Goal: Check status: Check status

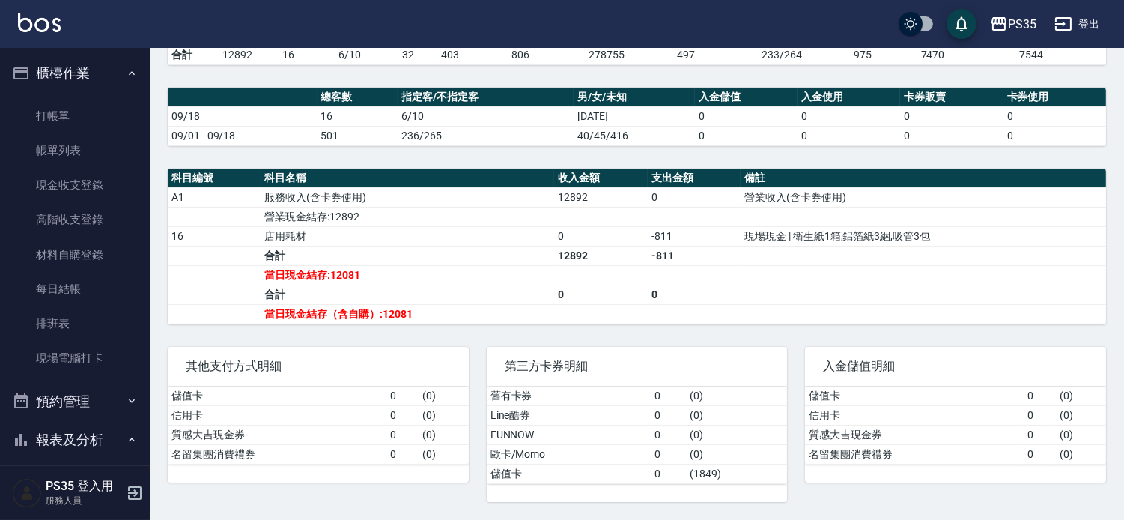
scroll to position [249, 0]
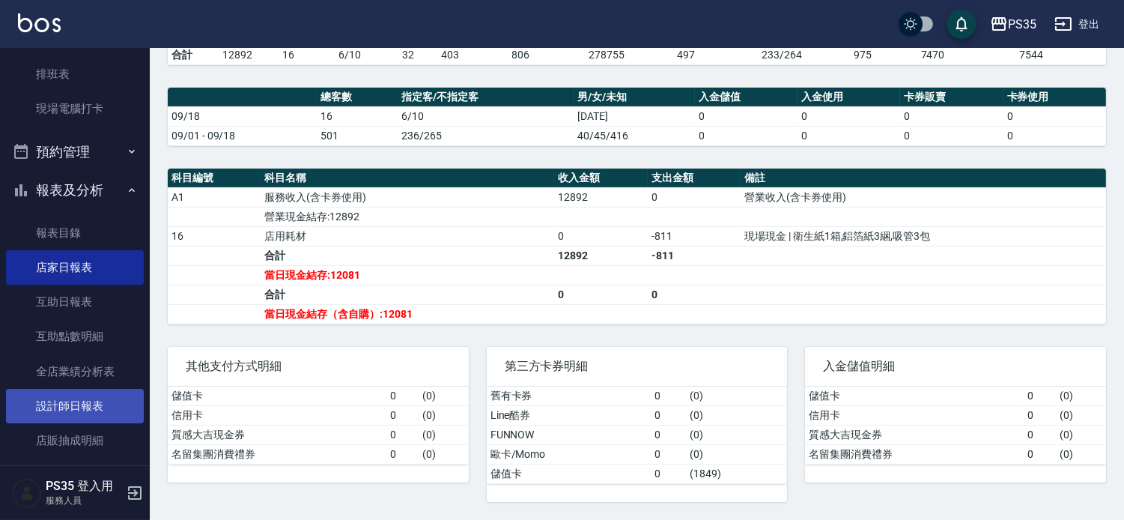
click at [85, 407] on link "設計師日報表" at bounding box center [75, 406] width 138 height 34
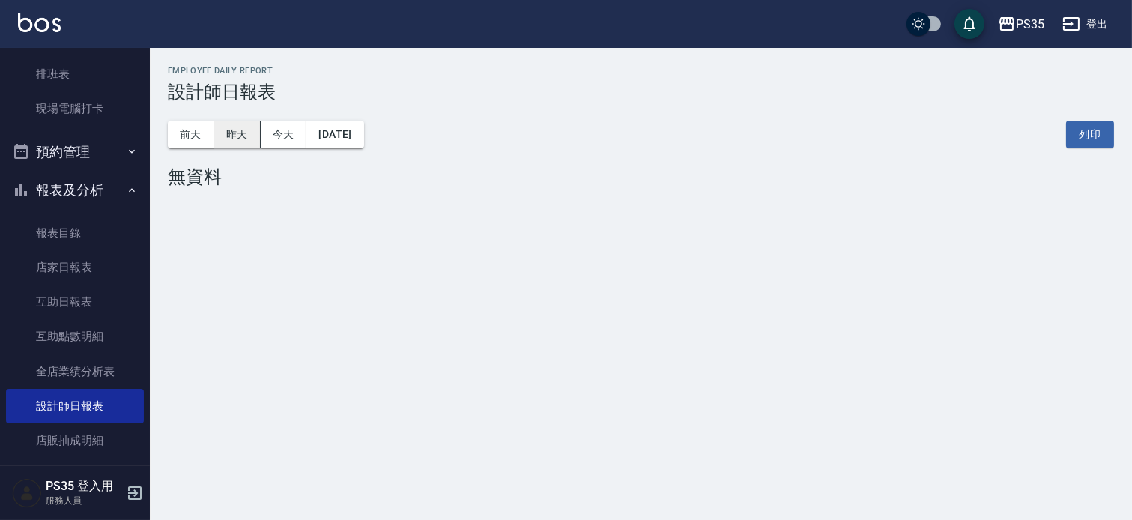
click at [232, 144] on button "昨天" at bounding box center [237, 135] width 46 height 28
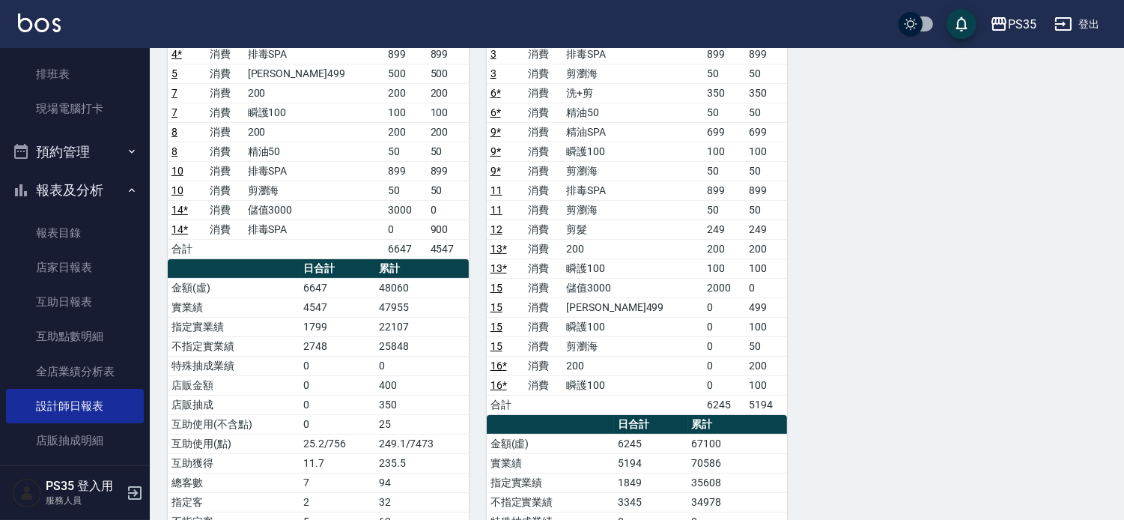
scroll to position [249, 0]
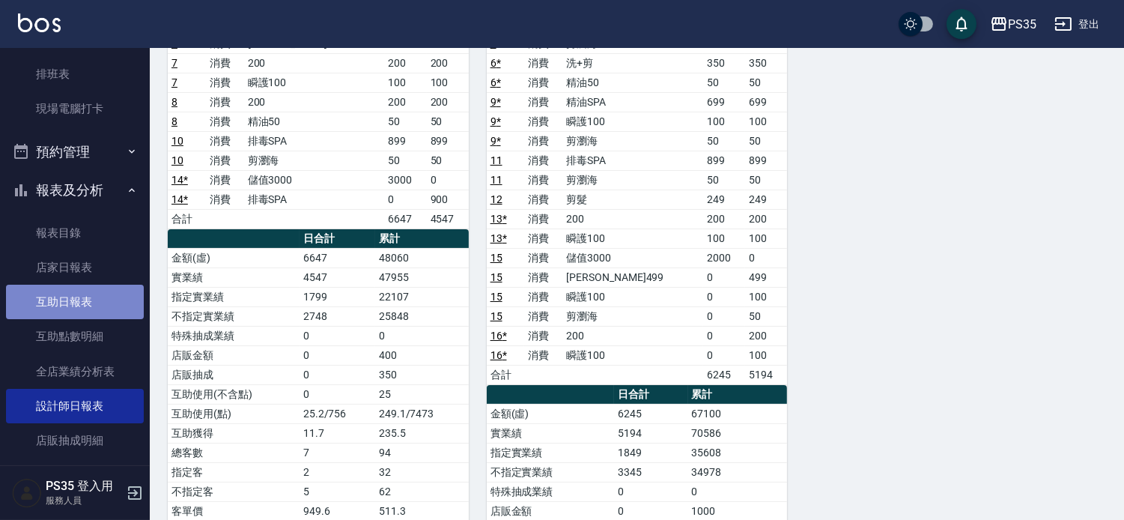
click at [82, 315] on link "互助日報表" at bounding box center [75, 302] width 138 height 34
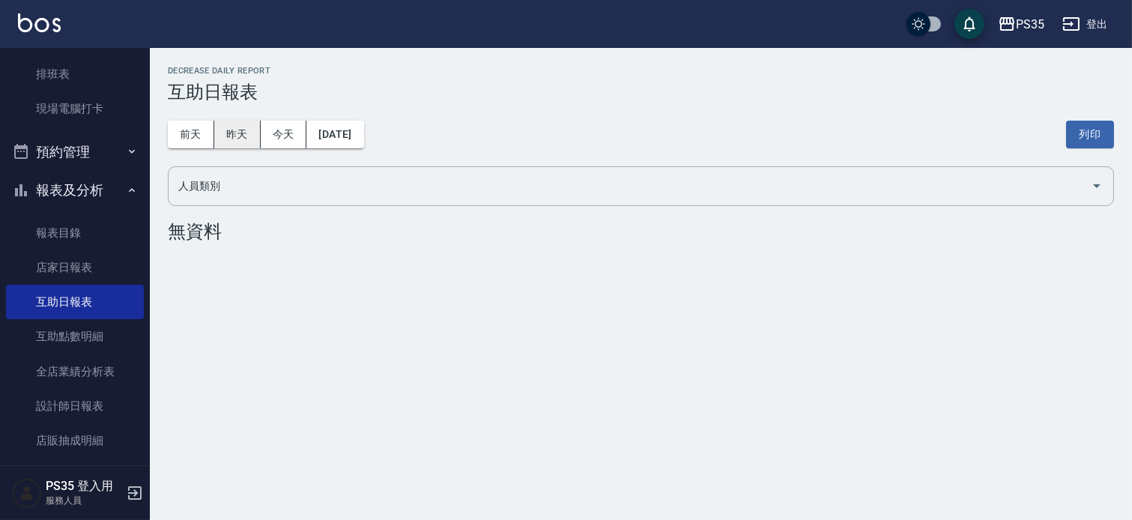
drag, startPoint x: 233, startPoint y: 116, endPoint x: 234, endPoint y: 129, distance: 12.8
click at [234, 129] on div "[DATE] [DATE] [DATE] [DATE] 列印" at bounding box center [641, 135] width 946 height 64
click at [234, 129] on button "昨天" at bounding box center [237, 135] width 46 height 28
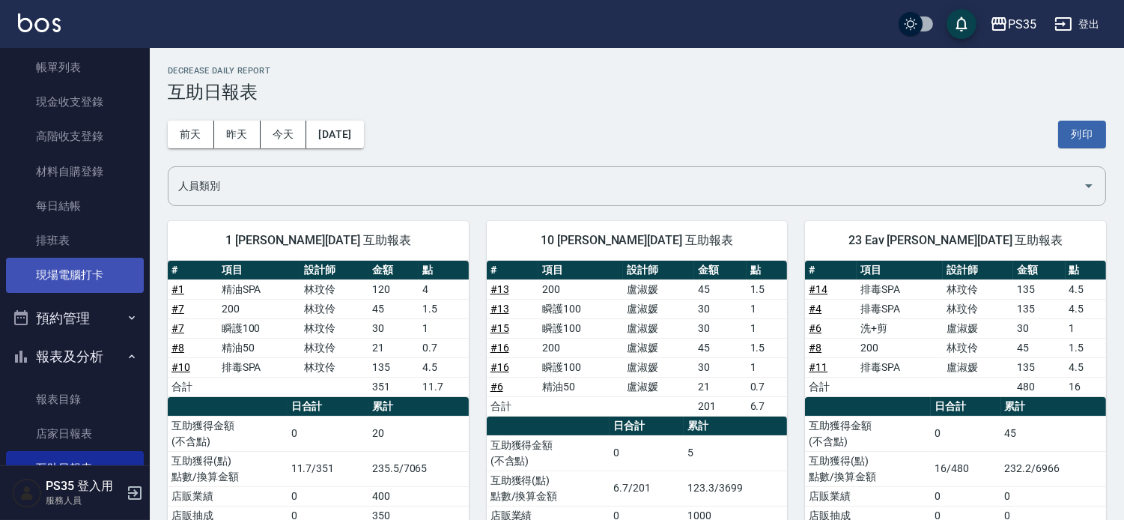
scroll to position [249, 0]
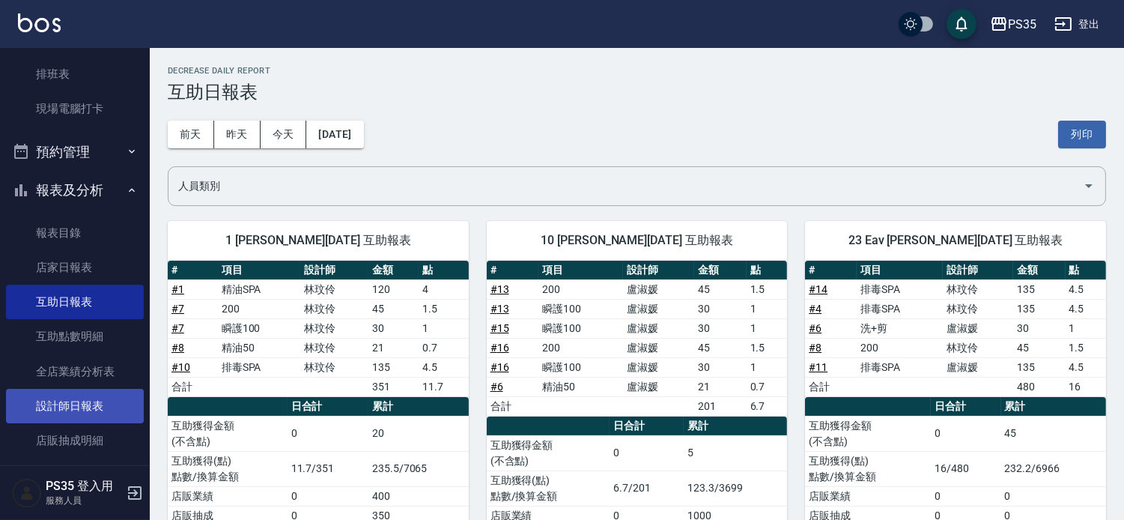
click at [110, 413] on link "設計師日報表" at bounding box center [75, 406] width 138 height 34
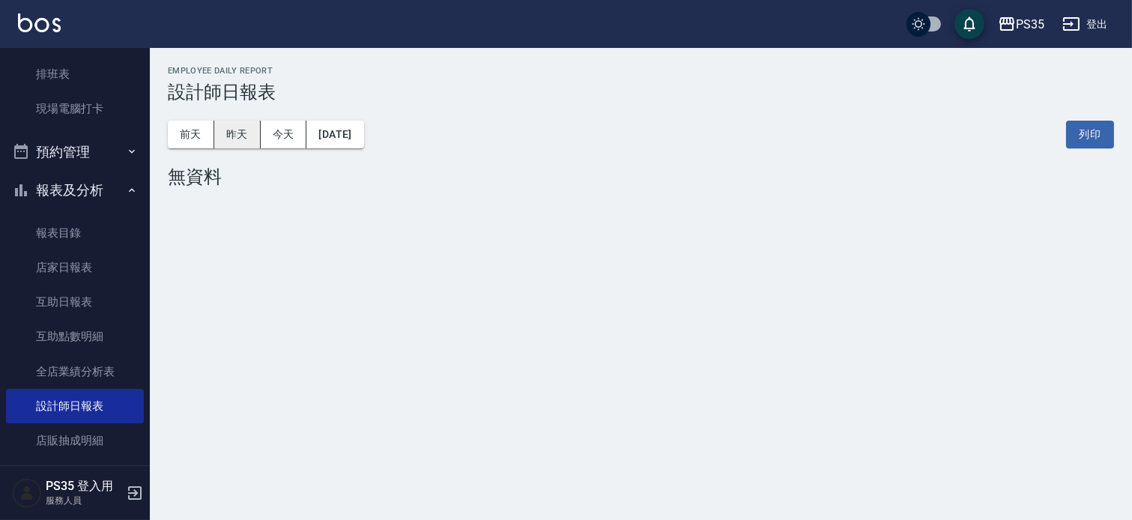
click at [227, 135] on button "昨天" at bounding box center [237, 135] width 46 height 28
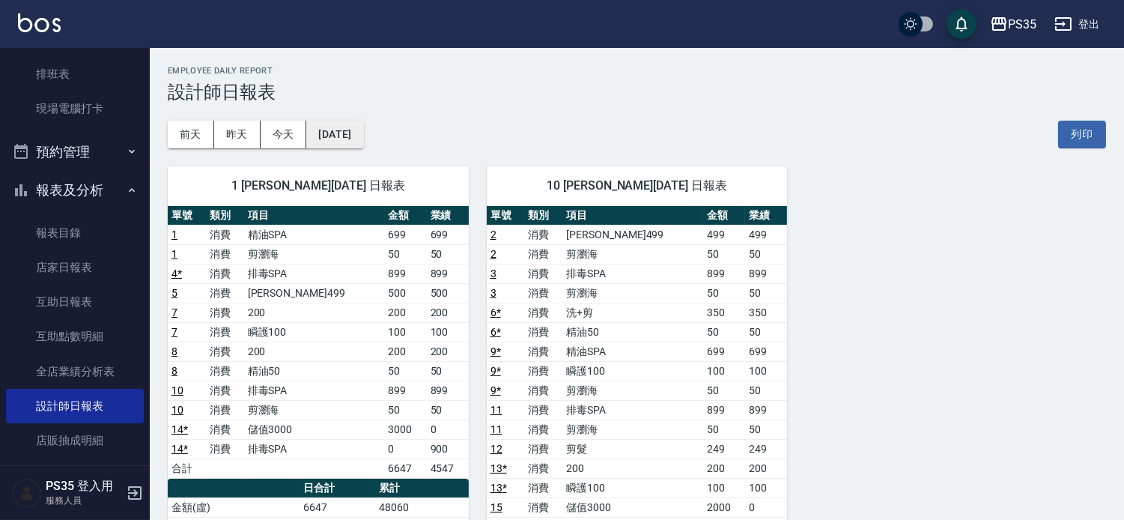
click at [331, 121] on button "[DATE]" at bounding box center [334, 135] width 57 height 28
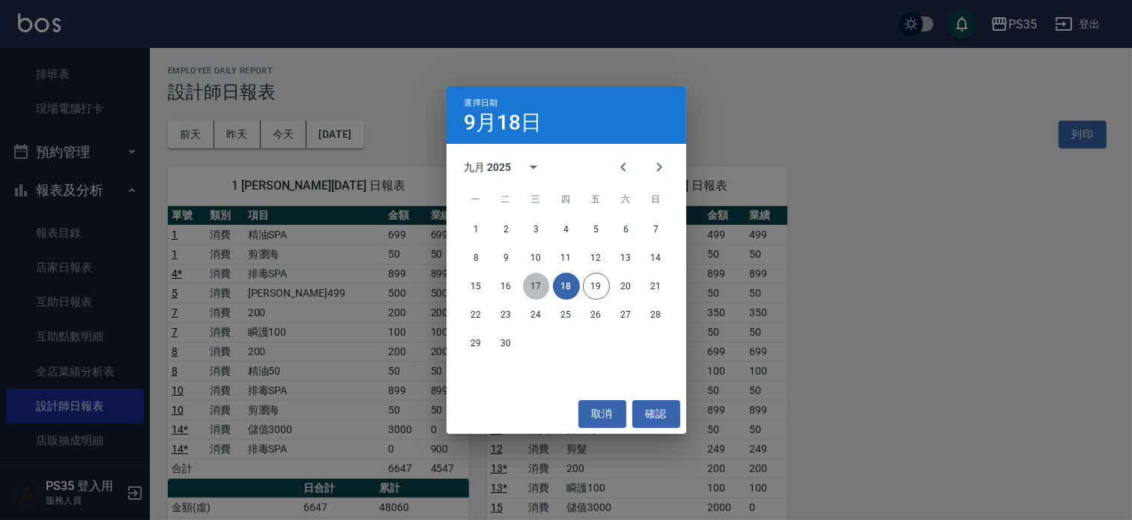
click at [528, 282] on button "17" at bounding box center [536, 286] width 27 height 27
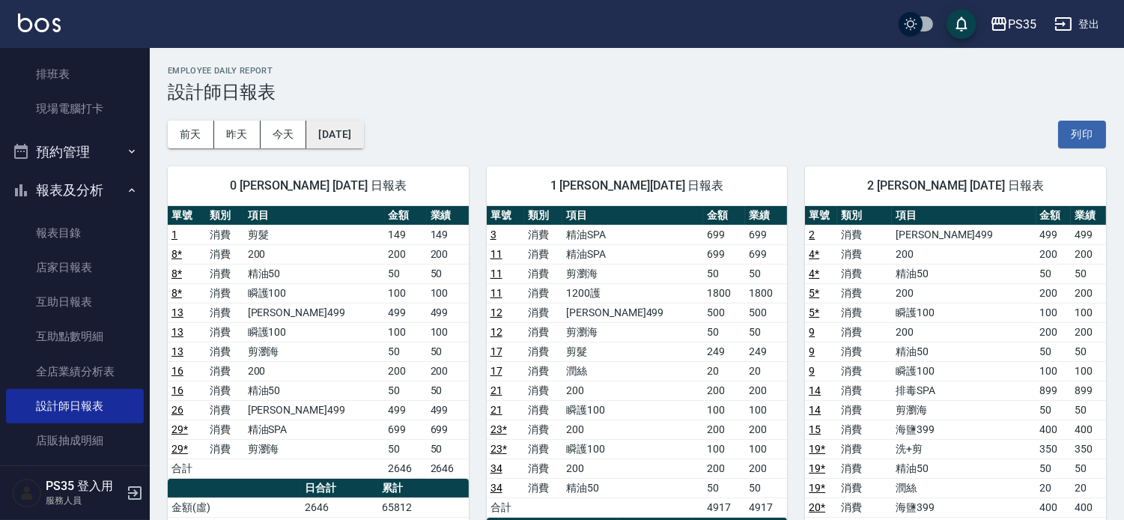
click at [327, 127] on button "[DATE]" at bounding box center [334, 135] width 57 height 28
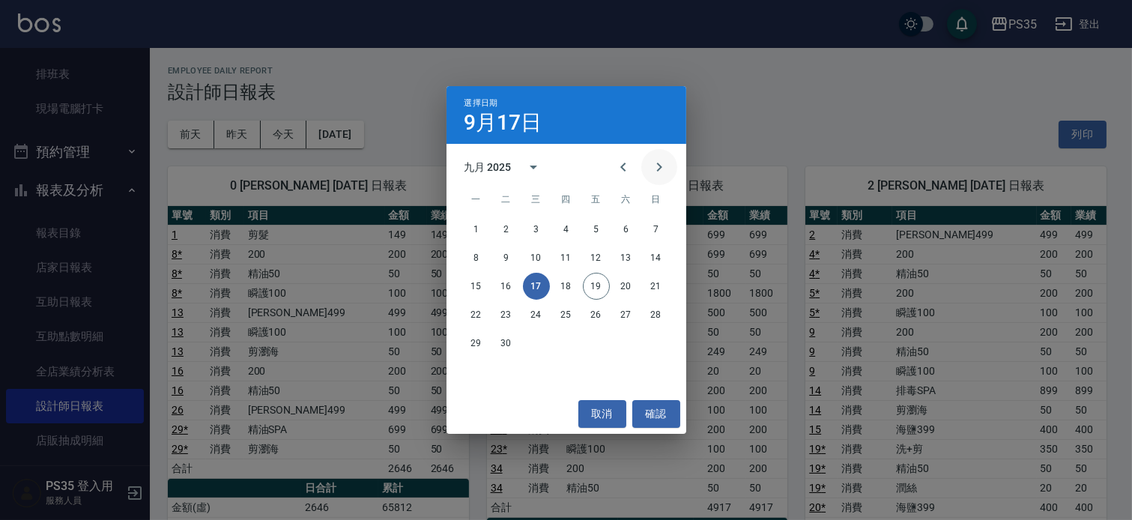
click at [660, 166] on icon "Next month" at bounding box center [659, 167] width 18 height 18
click at [628, 283] on button "18" at bounding box center [626, 286] width 27 height 27
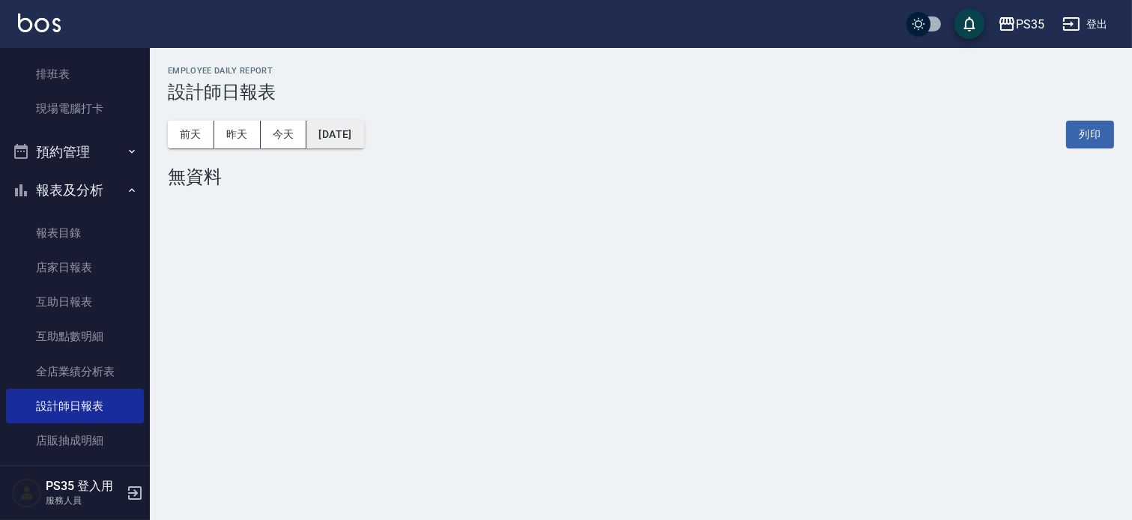
click at [363, 133] on button "[DATE]" at bounding box center [334, 135] width 57 height 28
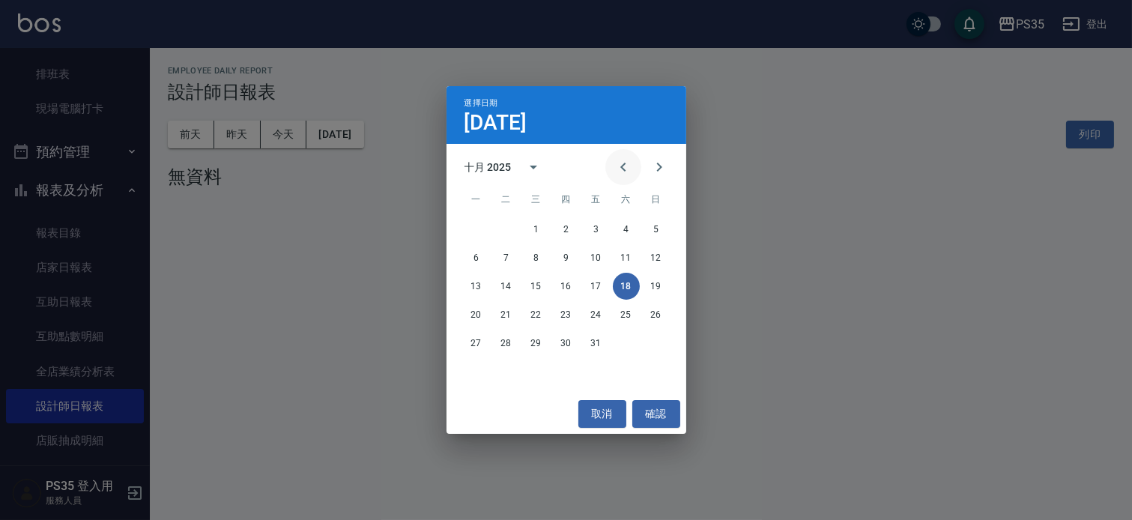
click at [614, 171] on icon "Previous month" at bounding box center [623, 167] width 18 height 18
click at [614, 158] on icon "Previous month" at bounding box center [623, 167] width 18 height 18
click at [479, 316] on button "18" at bounding box center [476, 314] width 27 height 27
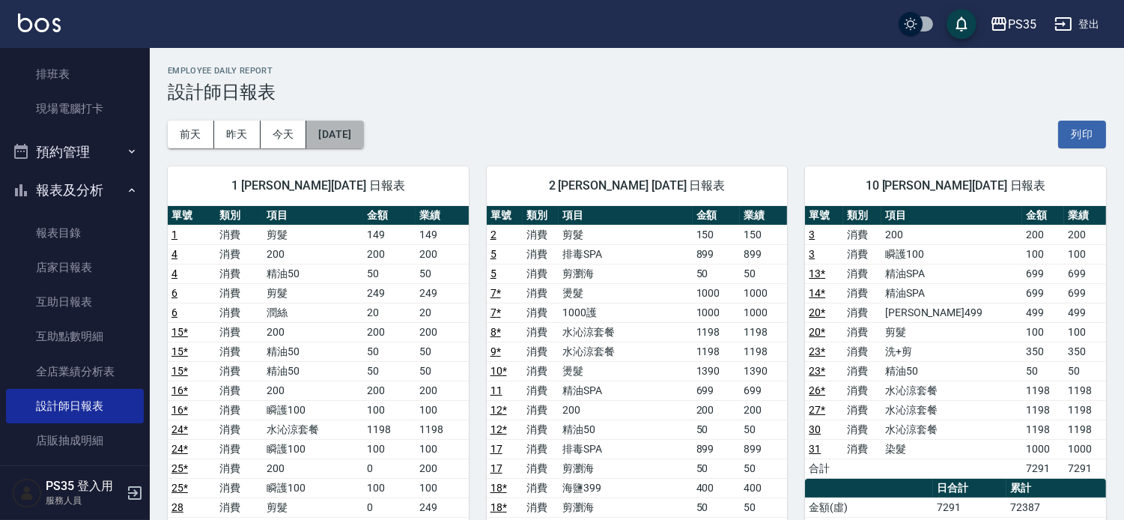
click at [360, 136] on button "[DATE]" at bounding box center [334, 135] width 57 height 28
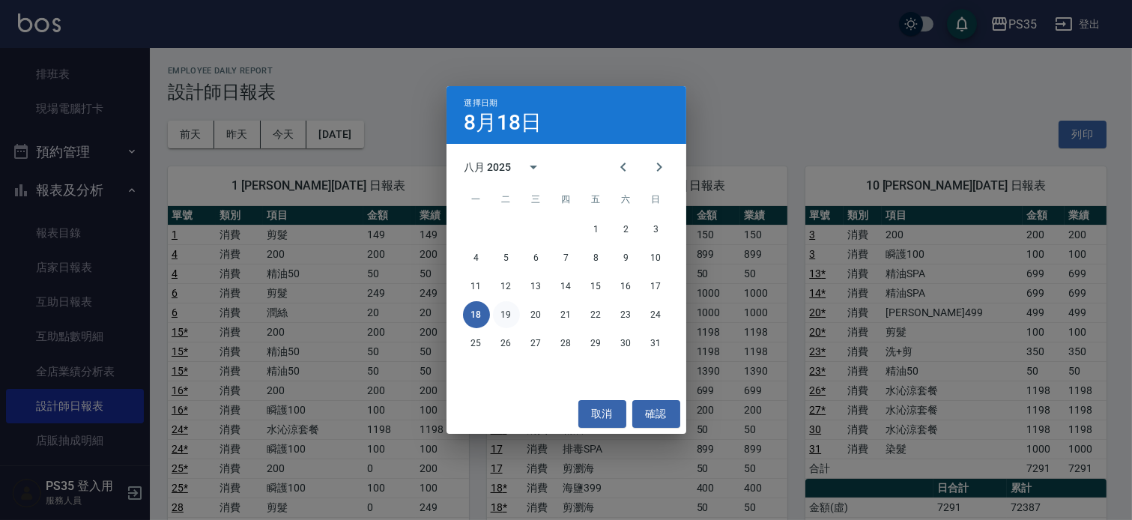
click at [499, 311] on button "19" at bounding box center [506, 314] width 27 height 27
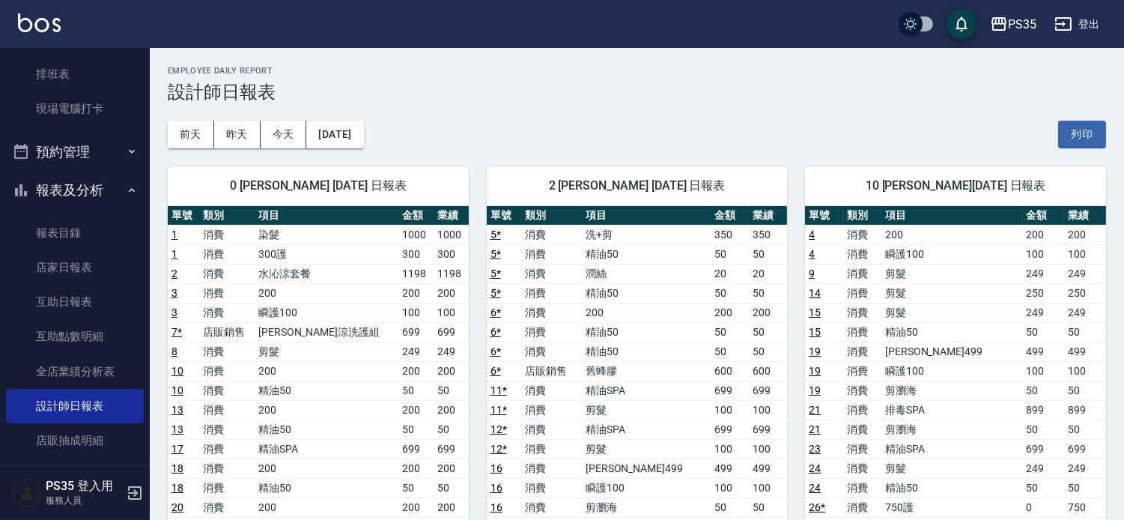
click at [361, 129] on button "[DATE]" at bounding box center [334, 135] width 57 height 28
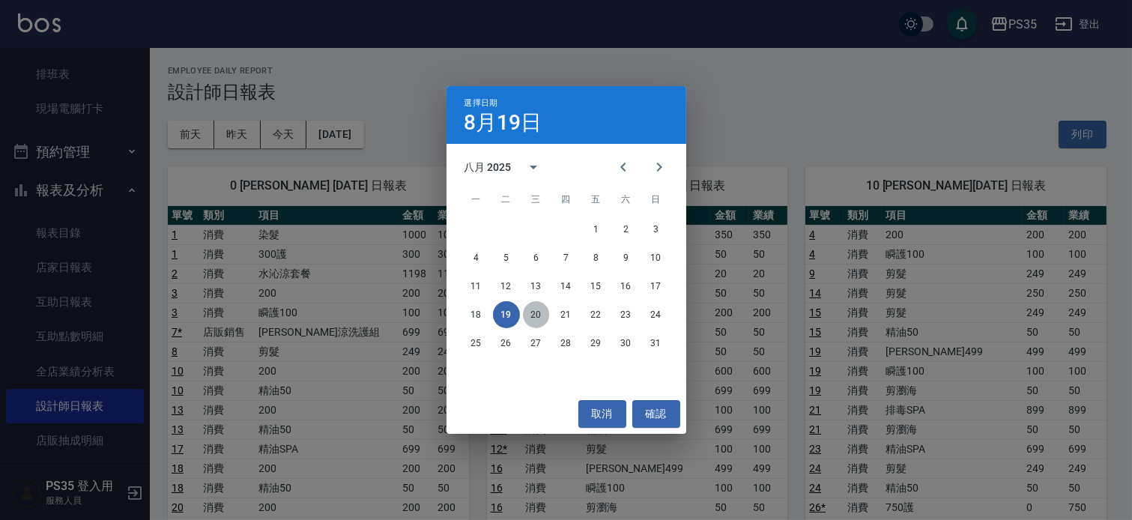
click at [541, 309] on button "20" at bounding box center [536, 314] width 27 height 27
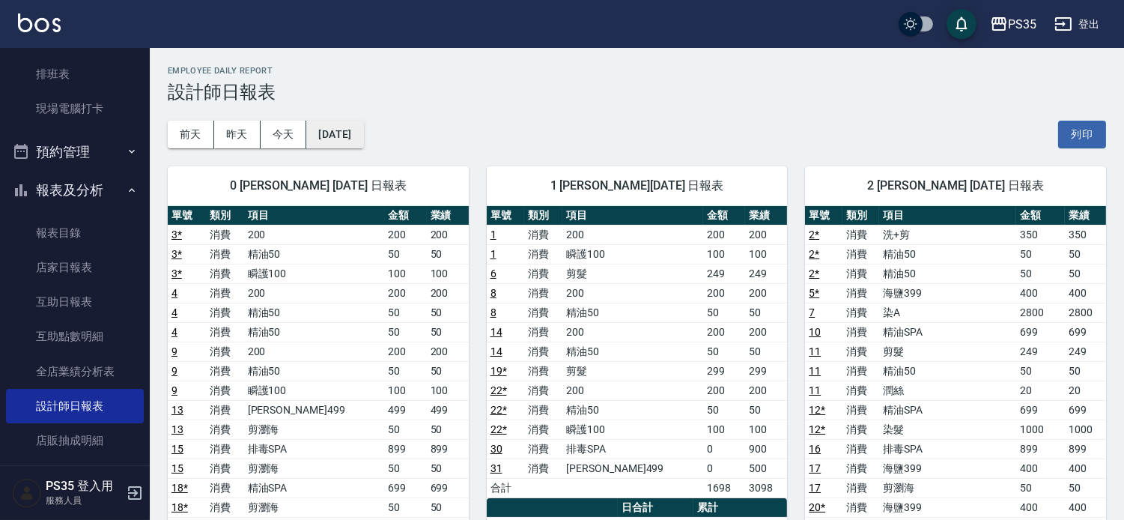
click at [363, 142] on button "[DATE]" at bounding box center [334, 135] width 57 height 28
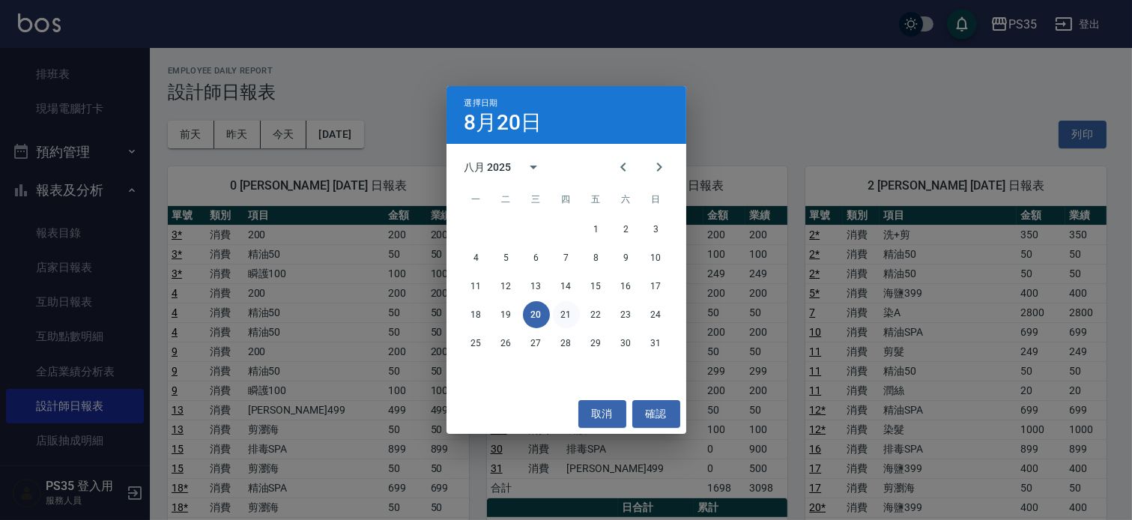
click at [567, 318] on button "21" at bounding box center [566, 314] width 27 height 27
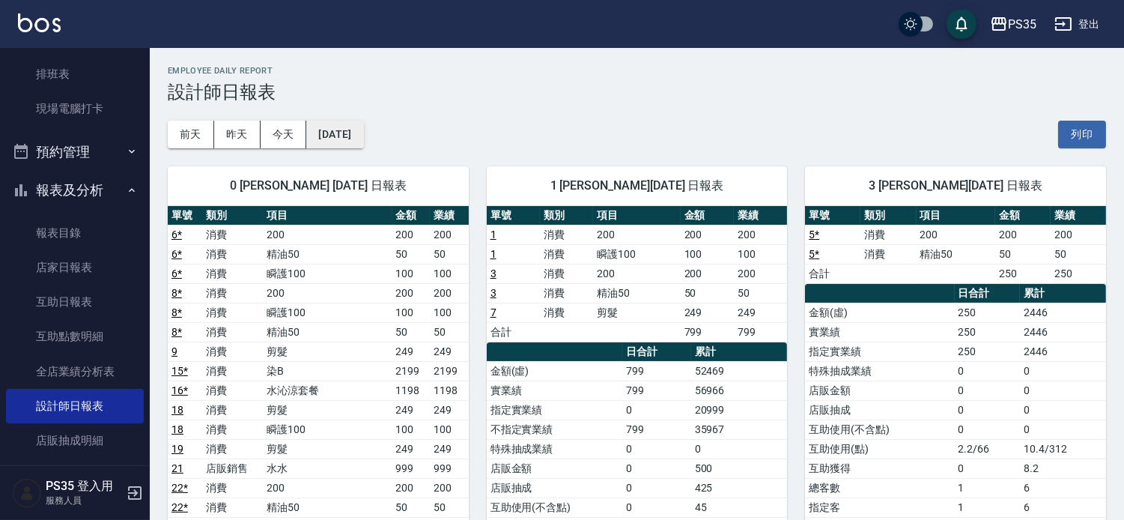
click at [363, 123] on button "[DATE]" at bounding box center [334, 135] width 57 height 28
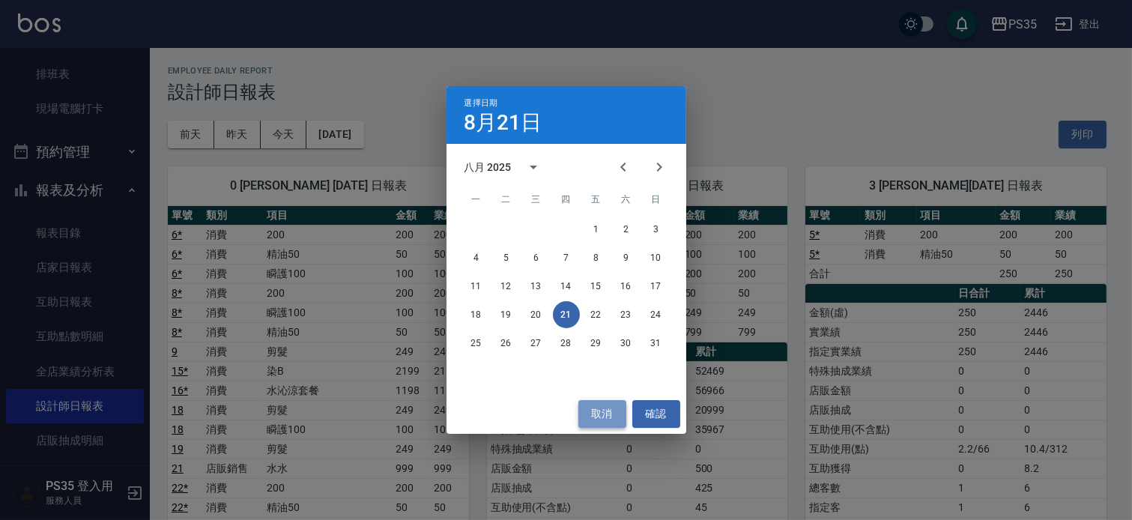
click at [607, 412] on button "取消" at bounding box center [602, 414] width 48 height 28
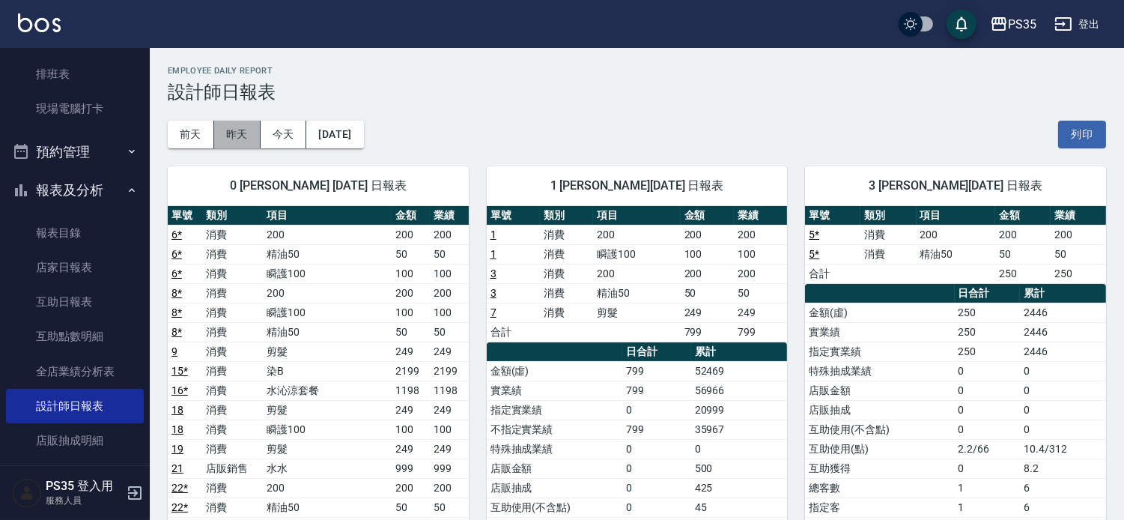
click at [238, 133] on button "昨天" at bounding box center [237, 135] width 46 height 28
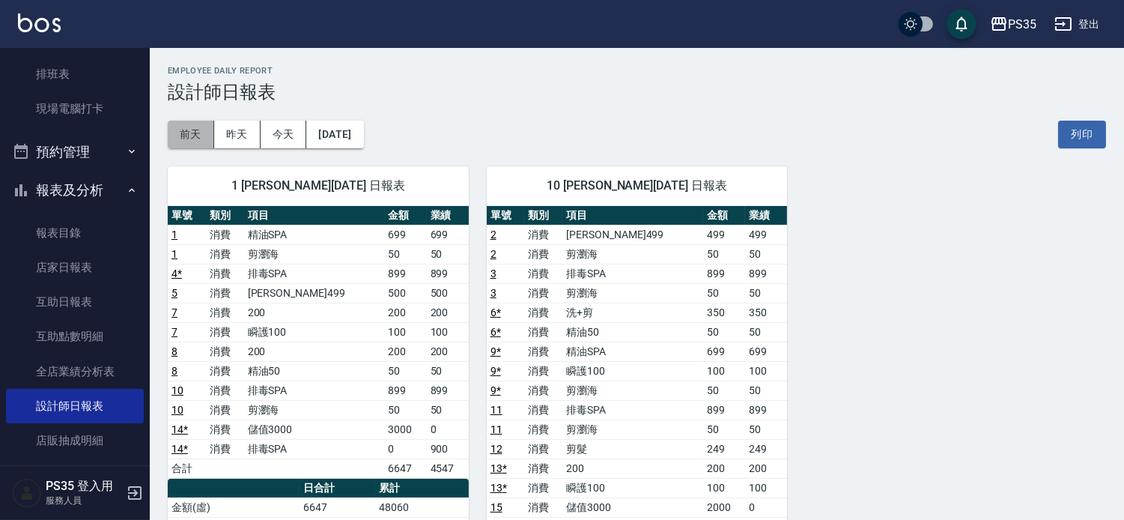
click at [178, 136] on button "前天" at bounding box center [191, 135] width 46 height 28
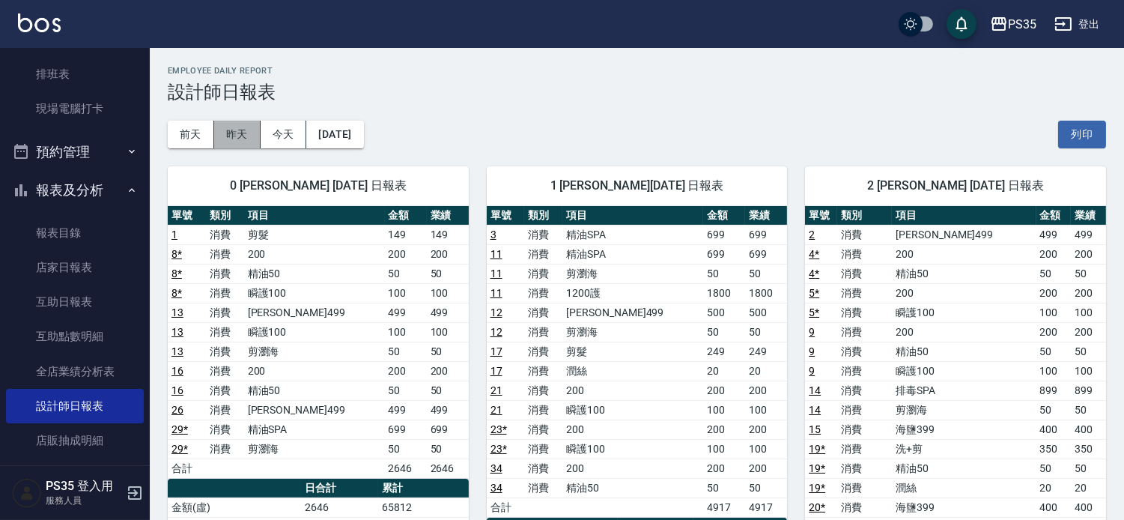
click at [232, 123] on button "昨天" at bounding box center [237, 135] width 46 height 28
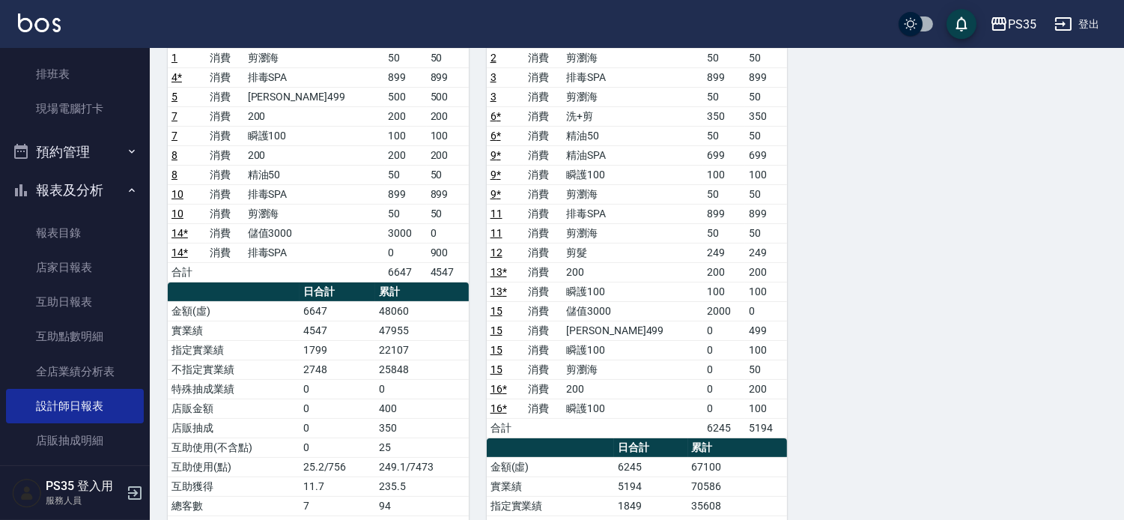
scroll to position [166, 0]
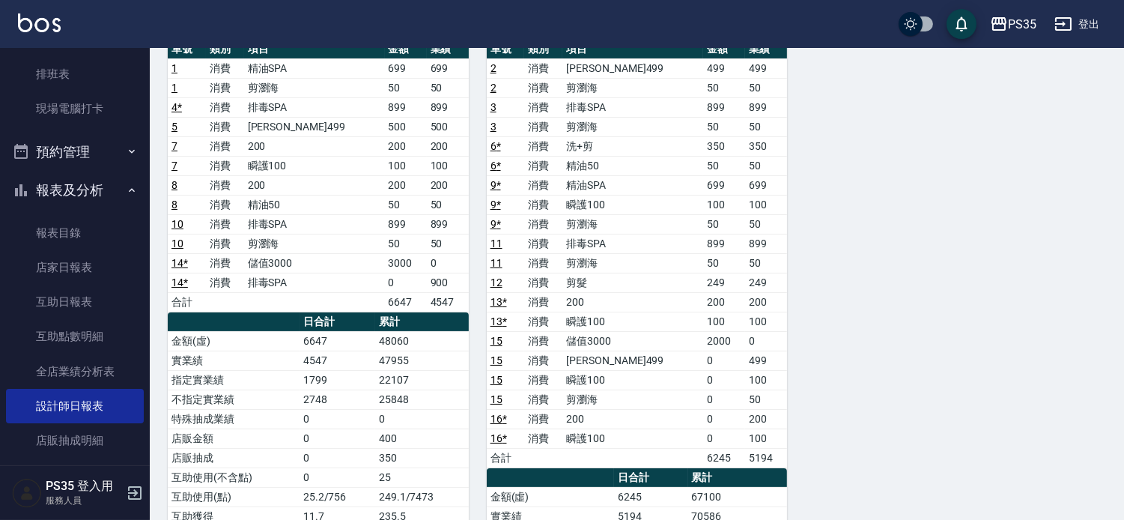
click at [1105, 490] on div "1 [PERSON_NAME][DATE] 日報表 單號 類別 項目 金額 業績 1 消費 精油SPA 699 699 1 消費 剪瀏海 50 50 4 * …" at bounding box center [628, 399] width 956 height 835
